Goal: Browse casually: Explore the website without a specific task or goal

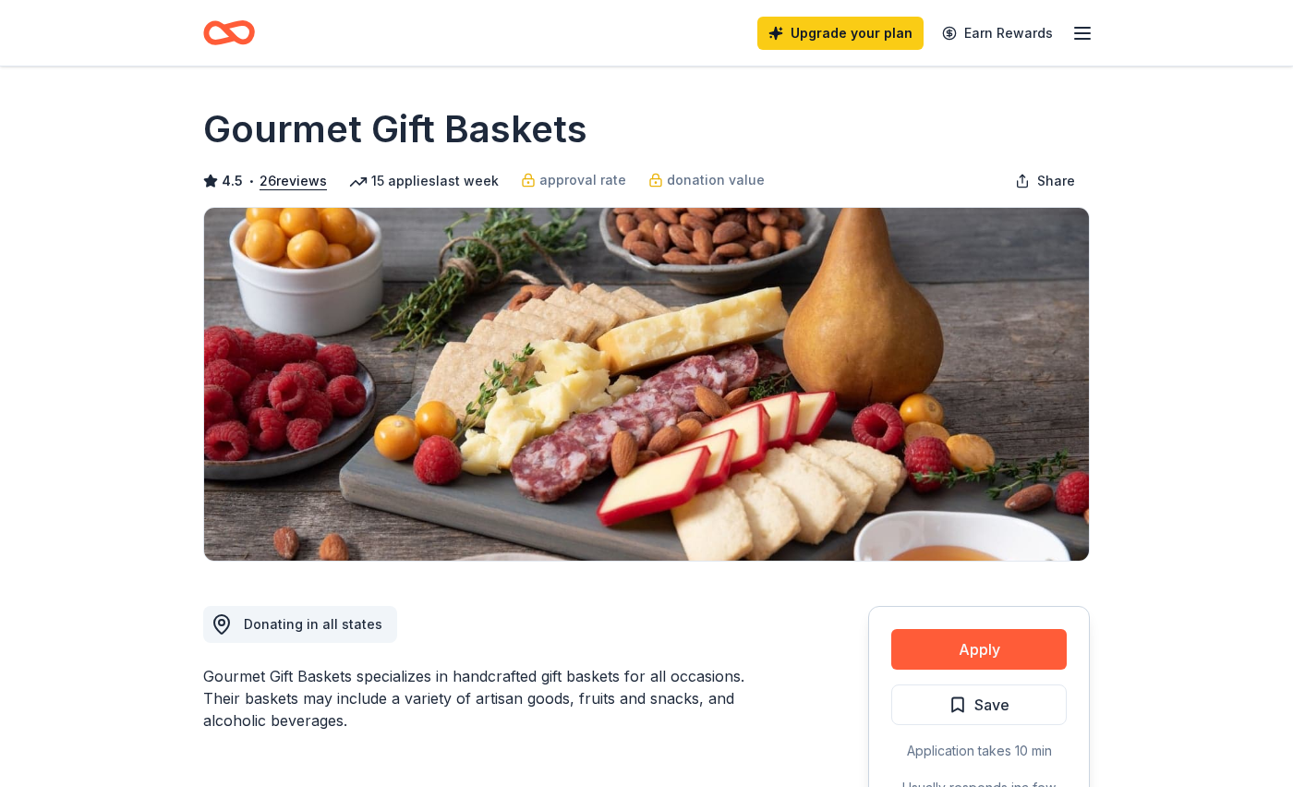
click at [227, 31] on icon "Home" at bounding box center [237, 32] width 29 height 18
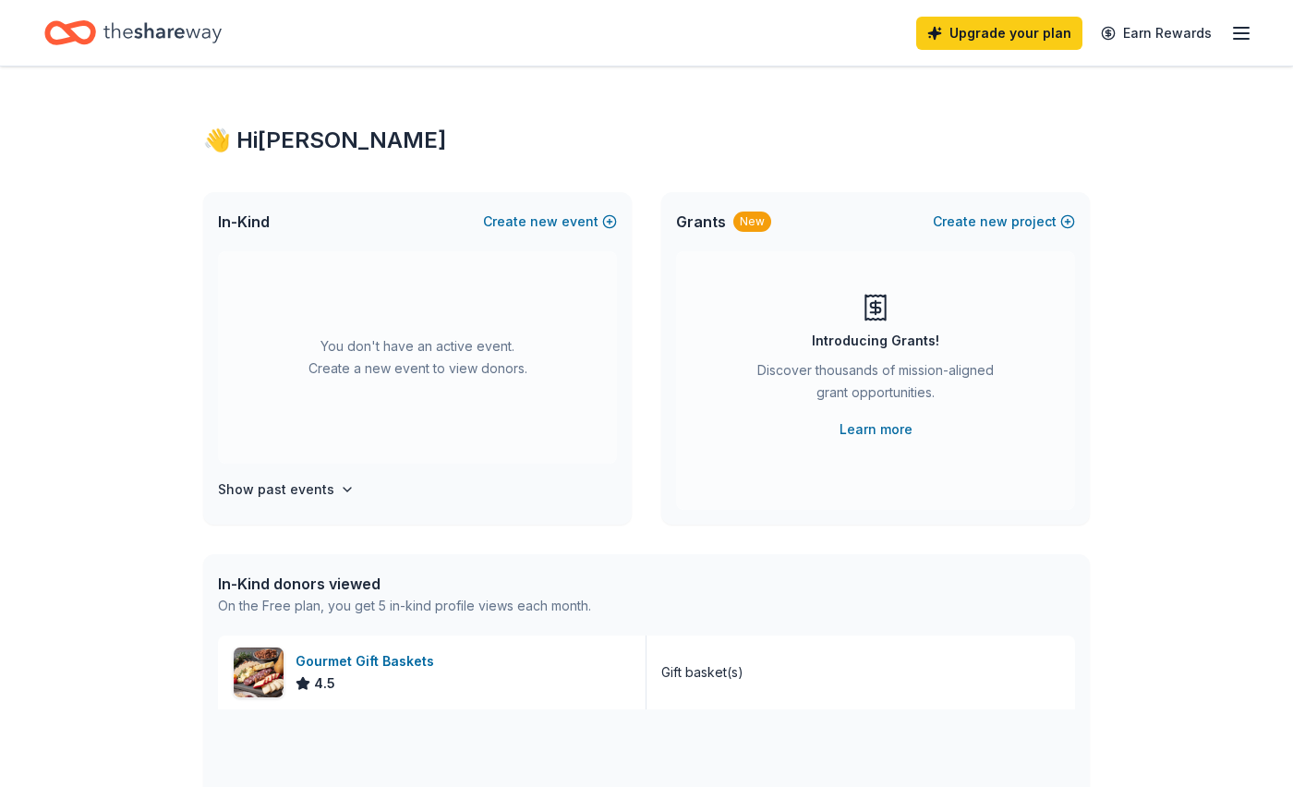
click at [182, 30] on icon "Home" at bounding box center [162, 32] width 118 height 20
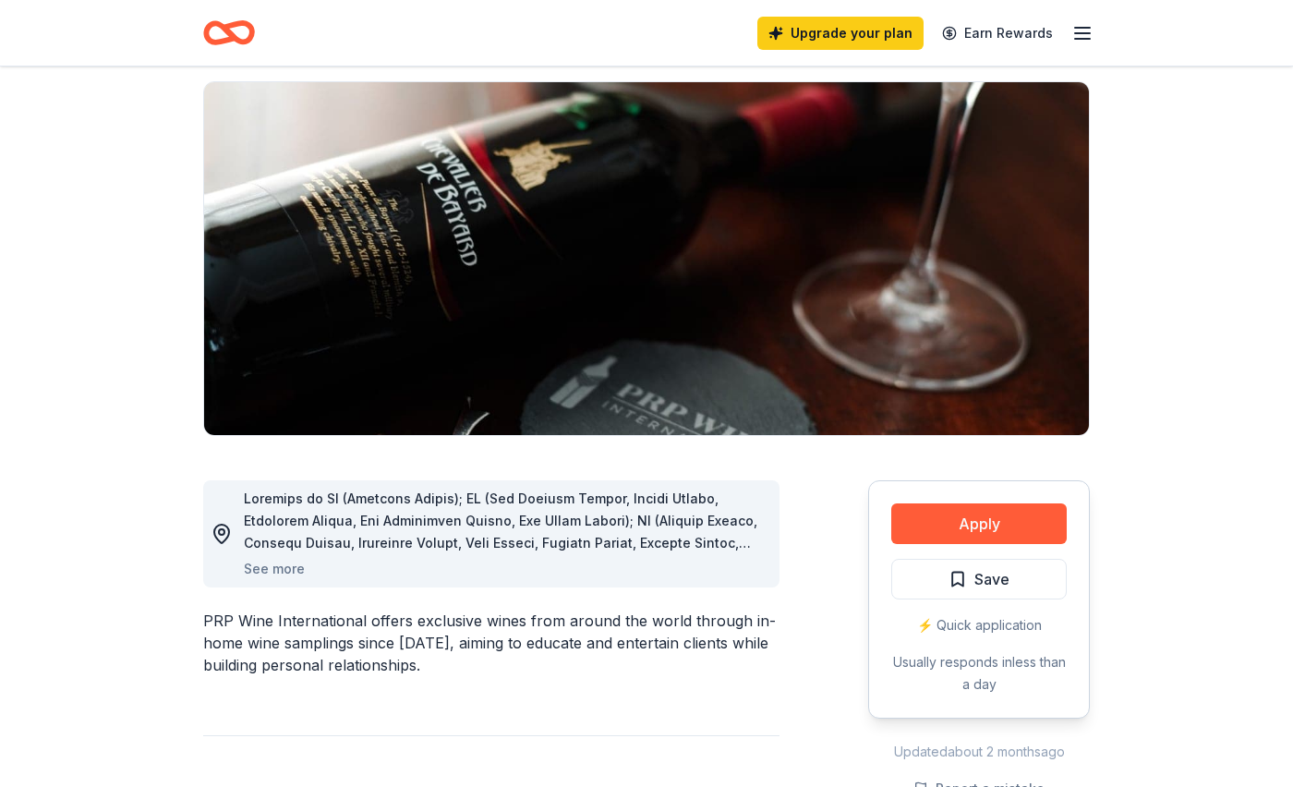
scroll to position [164, 0]
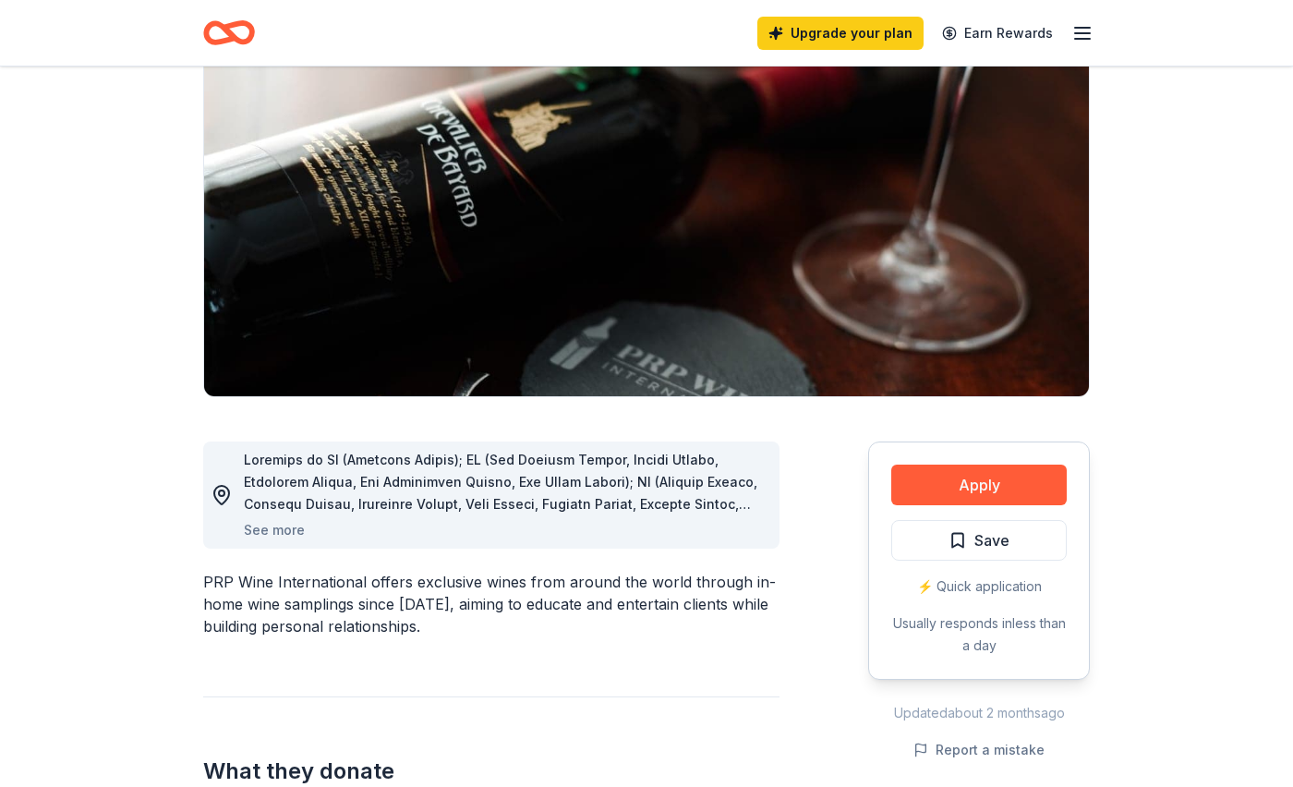
click at [1079, 39] on line "button" at bounding box center [1082, 39] width 15 height 0
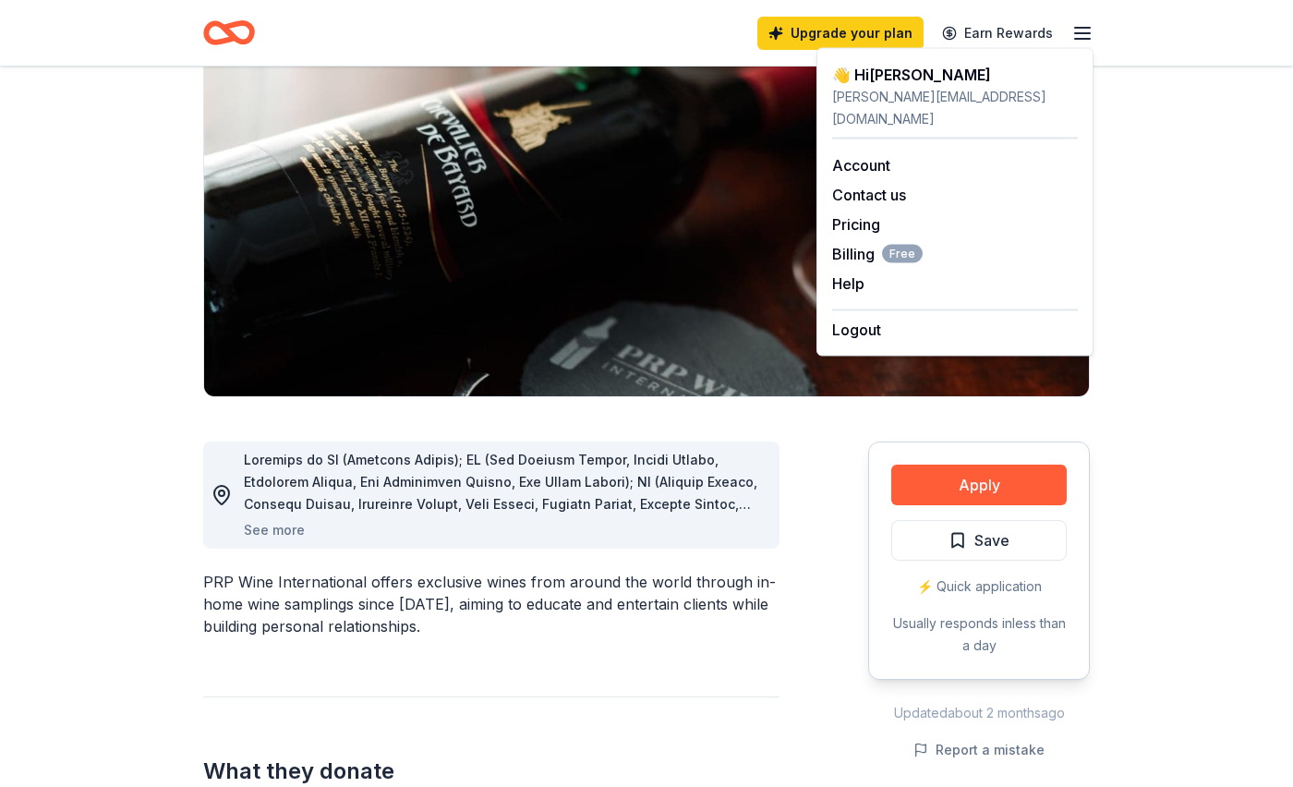
click at [221, 30] on icon "Home" at bounding box center [229, 32] width 52 height 43
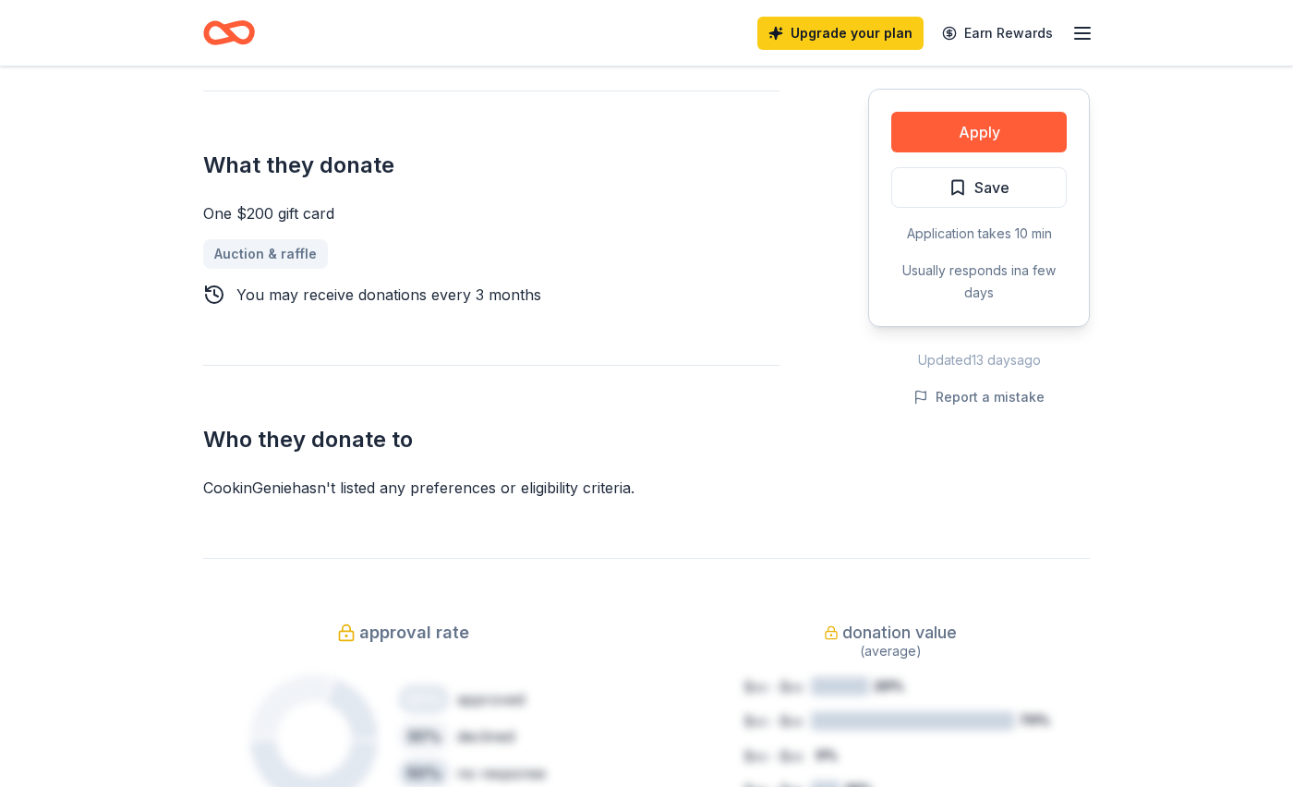
scroll to position [1077, 0]
